Goal: Obtain resource: Download file/media

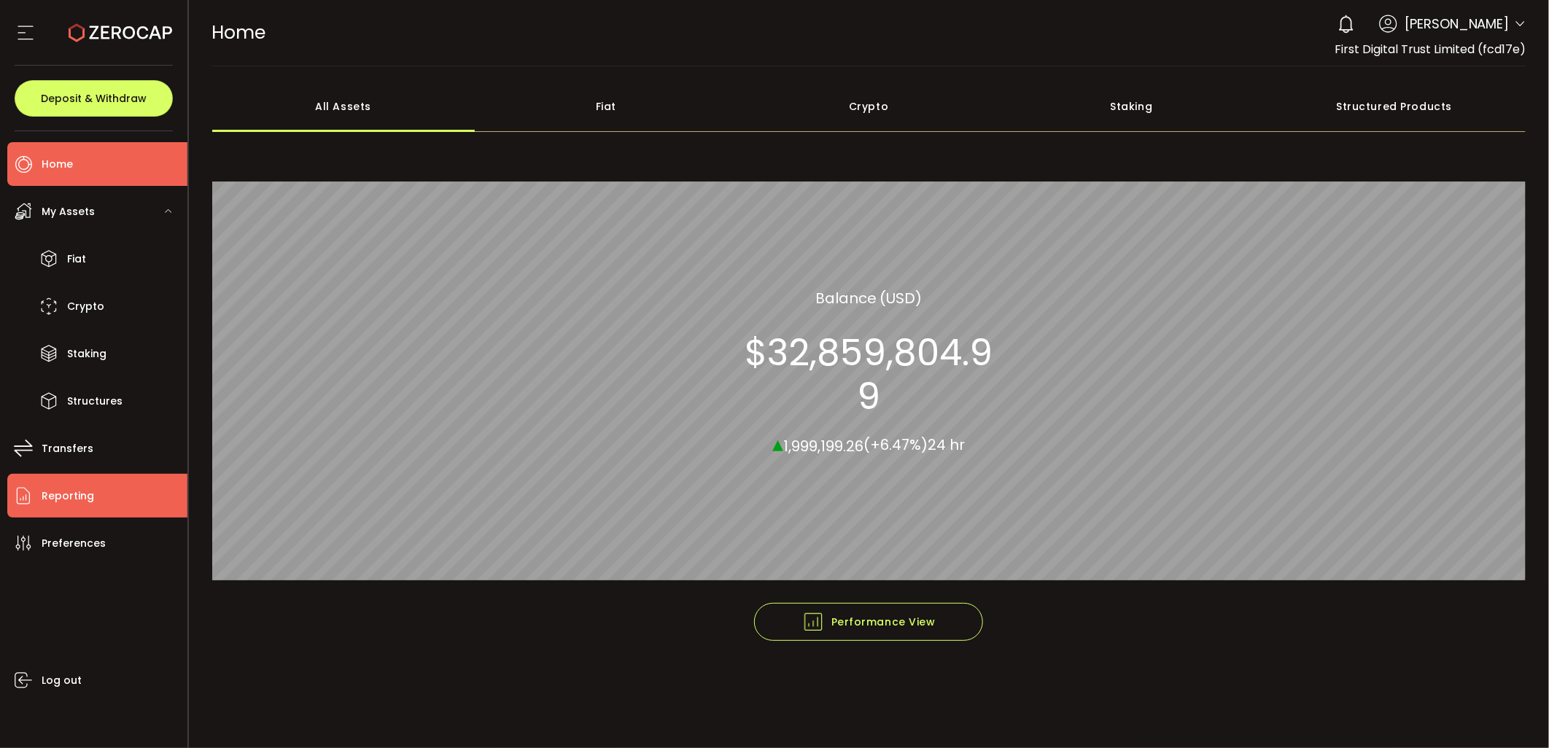
click at [85, 489] on span "Reporting" at bounding box center [68, 496] width 53 height 21
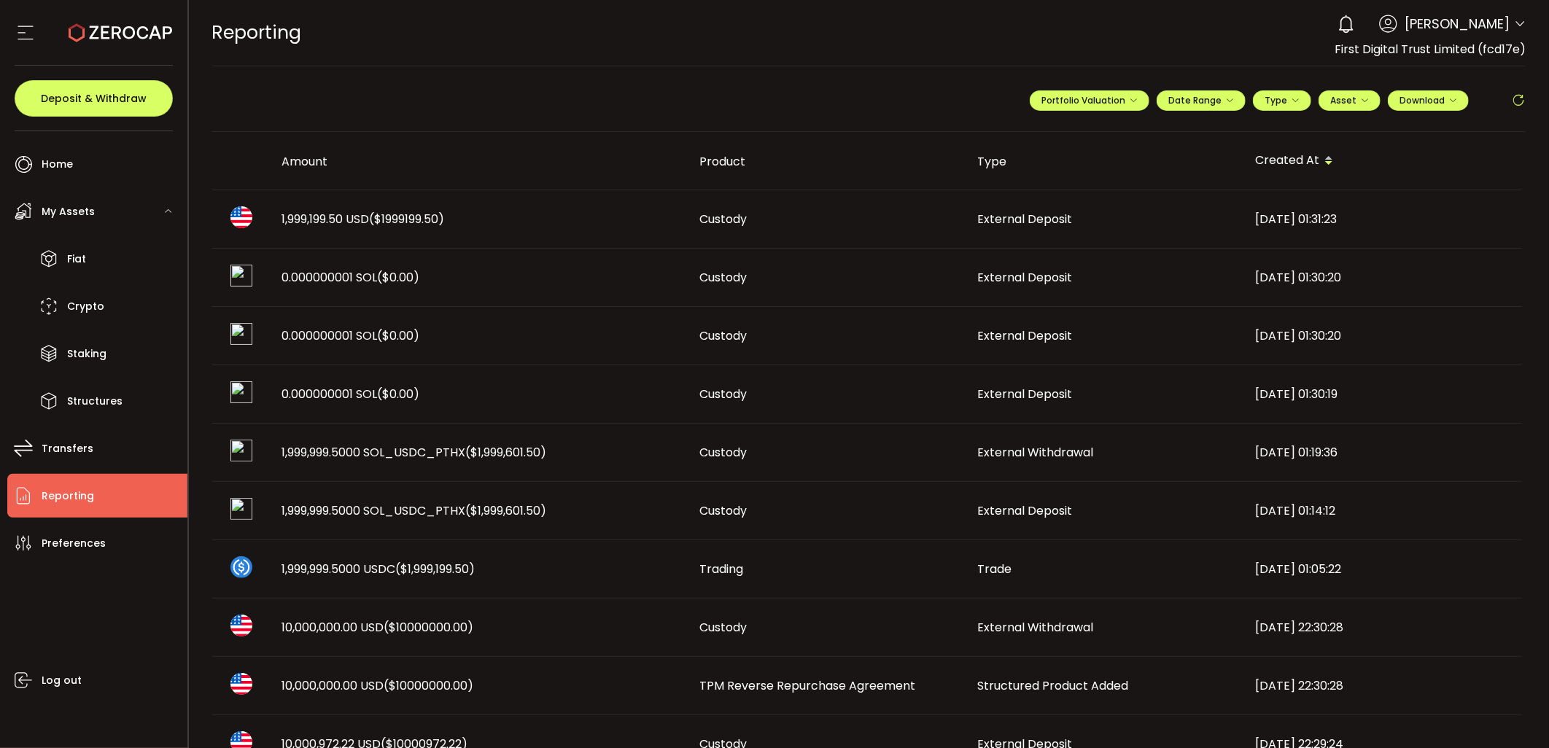
drag, startPoint x: 474, startPoint y: 319, endPoint x: 392, endPoint y: 285, distance: 89.3
click at [392, 285] on div "Amount Product Type Created At 1,999,199.50 USD ($1999199.50) Custody External …" at bounding box center [869, 744] width 1314 height 1225
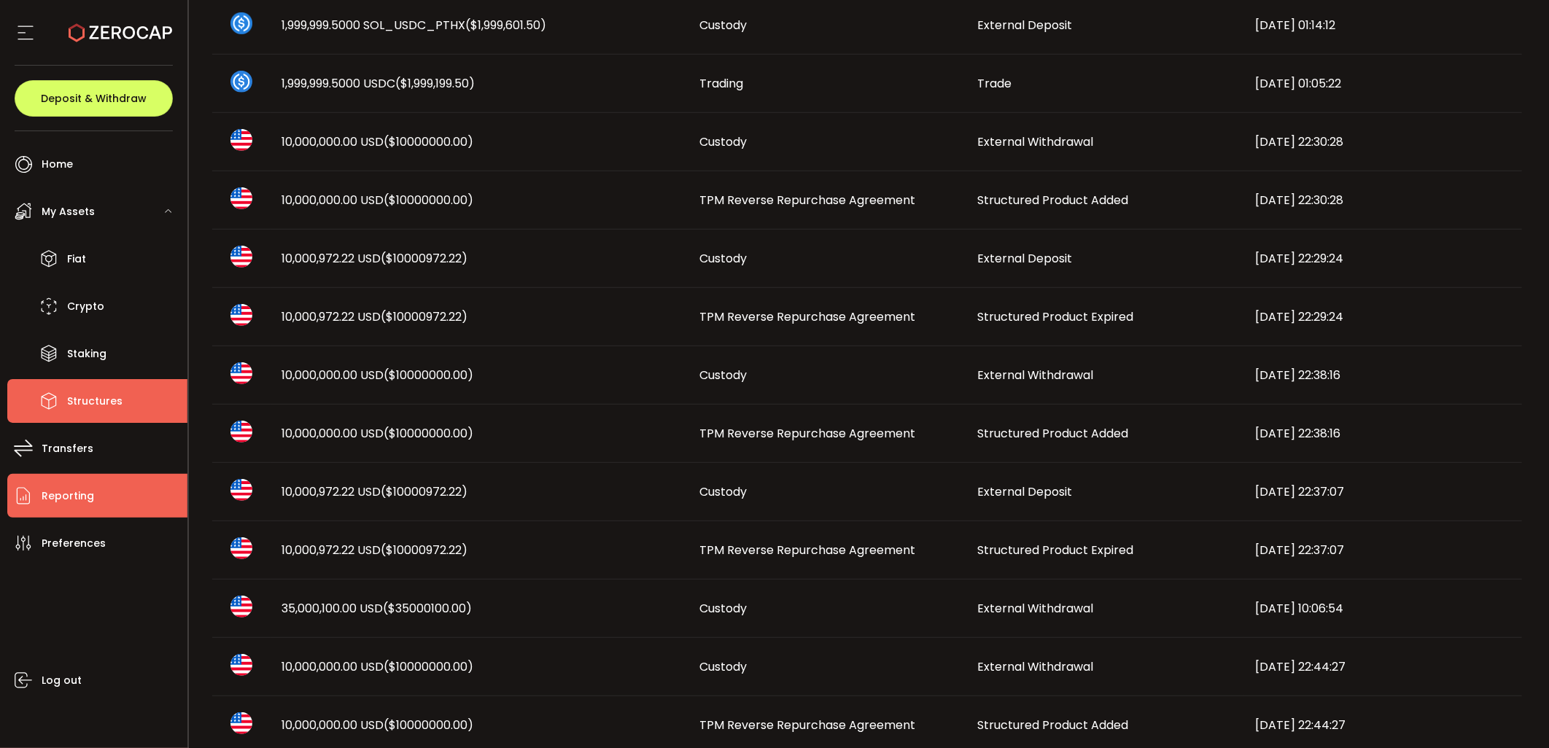
click at [96, 395] on span "Structures" at bounding box center [94, 401] width 55 height 21
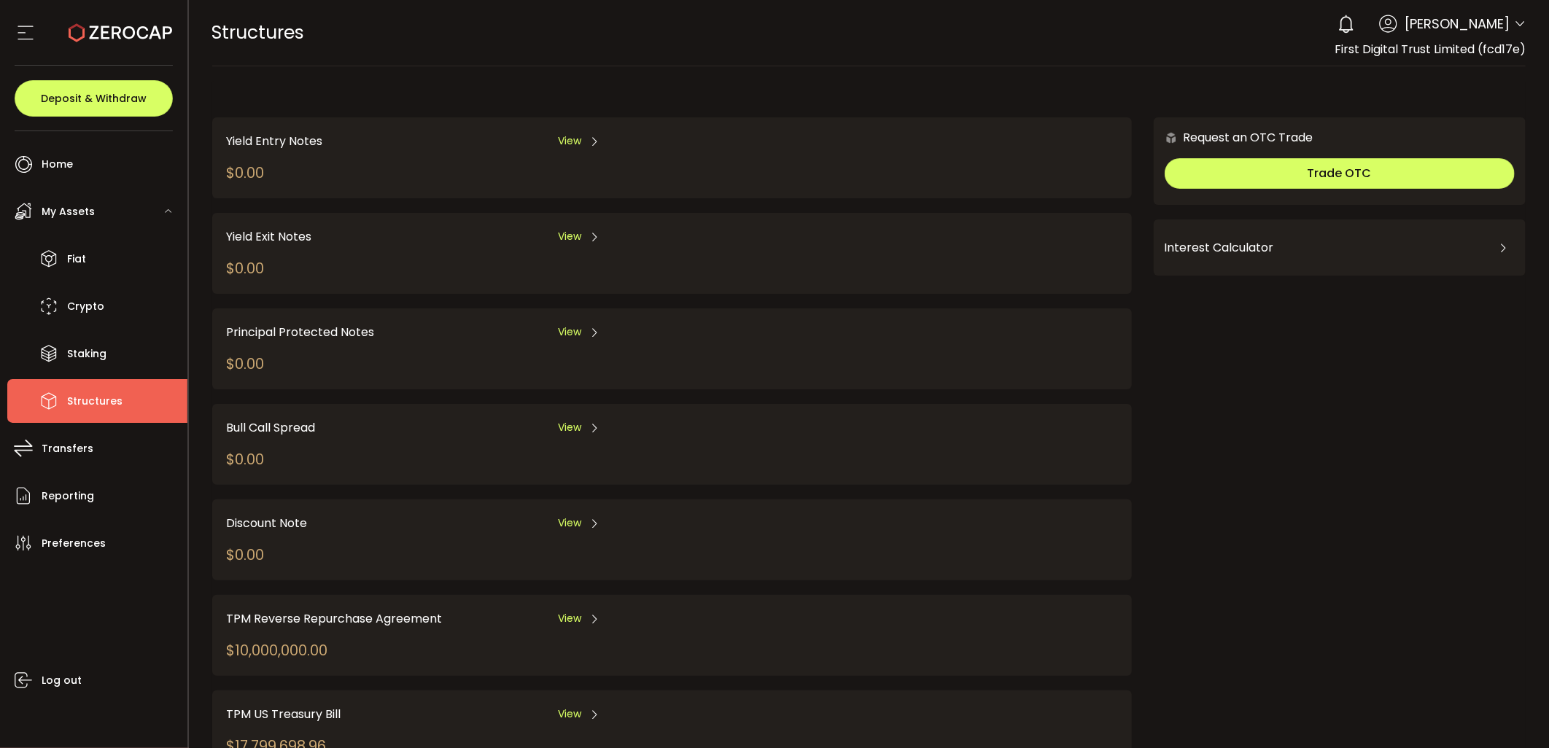
click at [565, 611] on span "View" at bounding box center [569, 618] width 23 height 15
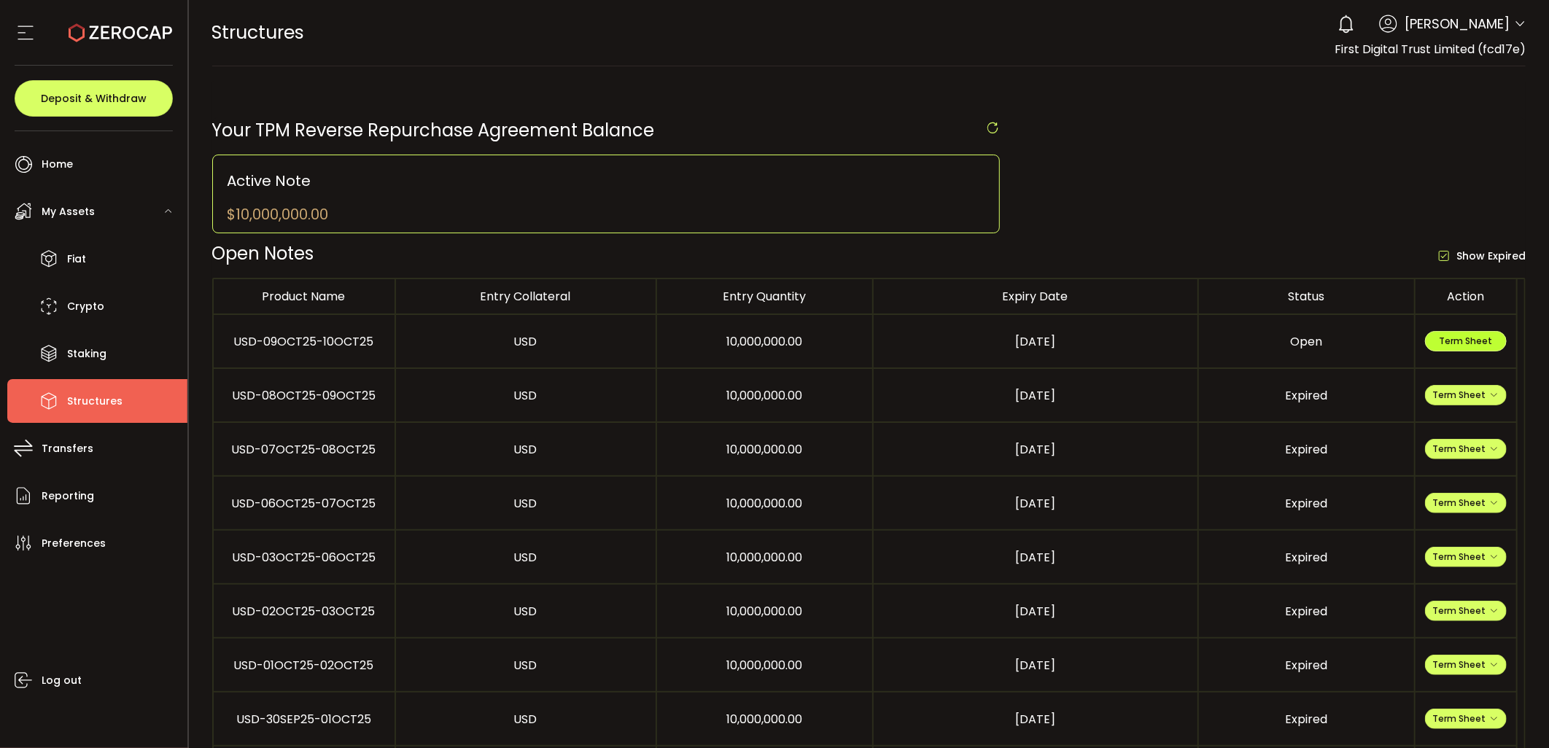
click at [1481, 345] on span "Term Sheet" at bounding box center [1465, 341] width 53 height 12
click at [1465, 392] on span "Term Sheet" at bounding box center [1466, 395] width 66 height 12
click at [1449, 473] on li "Expiry Term Sheet" at bounding box center [1466, 481] width 106 height 39
click at [1474, 398] on span "Term Sheet" at bounding box center [1466, 395] width 66 height 12
click at [1446, 478] on li "Expiry Term Sheet" at bounding box center [1466, 481] width 106 height 39
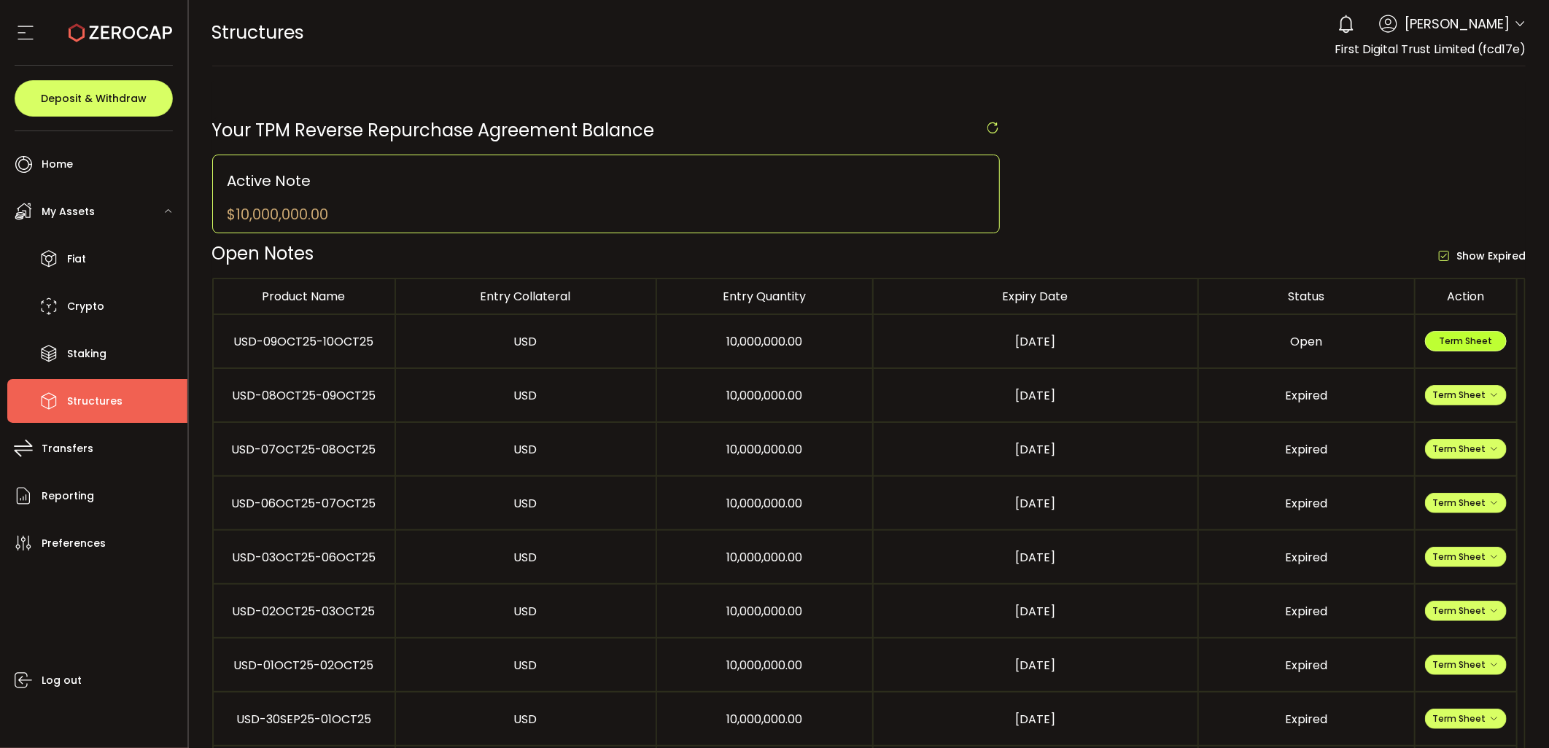
click at [1481, 336] on span "Term Sheet" at bounding box center [1465, 341] width 53 height 12
